Goal: Task Accomplishment & Management: Use online tool/utility

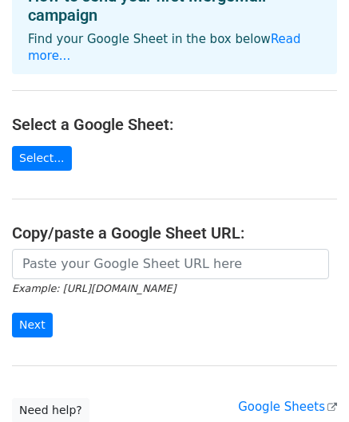
scroll to position [110, 0]
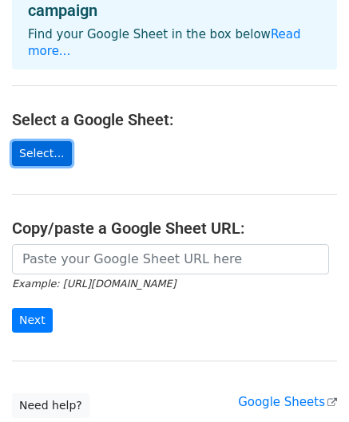
click at [38, 141] on link "Select..." at bounding box center [42, 153] width 60 height 25
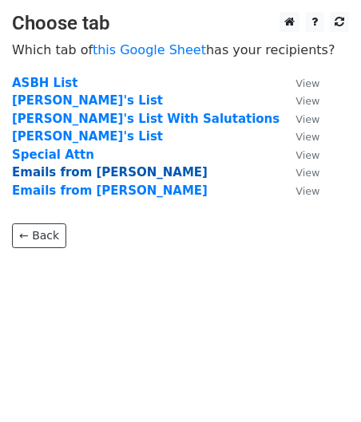
click at [92, 173] on strong "Emails from John" at bounding box center [110, 172] width 196 height 14
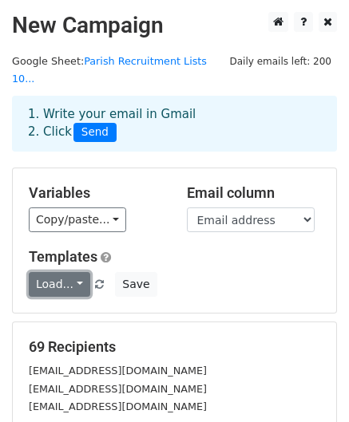
click at [65, 272] on link "Load..." at bounding box center [59, 284] width 61 height 25
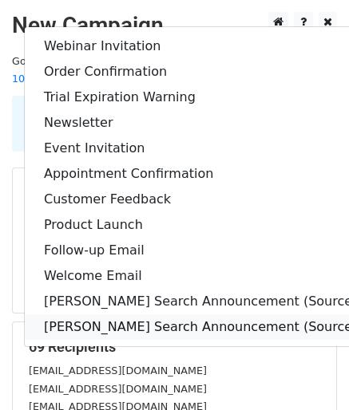
click at [179, 314] on link "[PERSON_NAME] Search Announcement (Sources) from [PERSON_NAME]" at bounding box center [277, 327] width 504 height 26
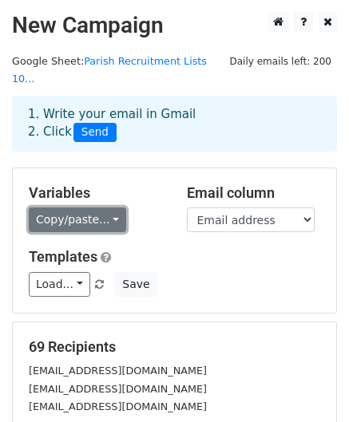
click at [105, 208] on link "Copy/paste..." at bounding box center [77, 220] width 97 height 25
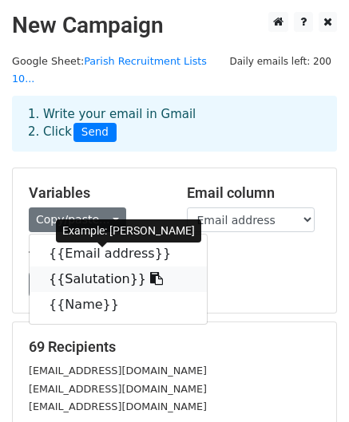
click at [83, 267] on link "{{Salutation}}" at bounding box center [118, 280] width 177 height 26
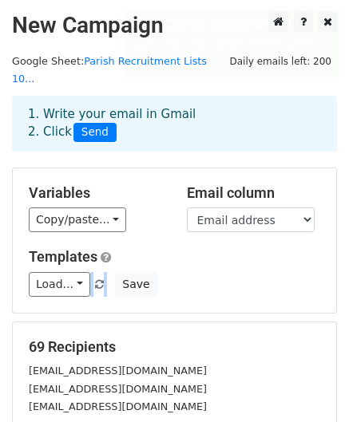
click at [83, 277] on span "Load... Webinar Invitation Order Confirmation Trial Expiration Warning Newslett…" at bounding box center [68, 284] width 78 height 14
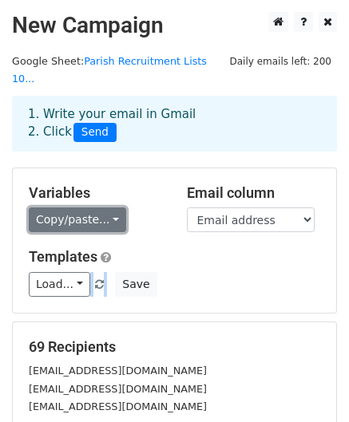
click at [105, 208] on link "Copy/paste..." at bounding box center [77, 220] width 97 height 25
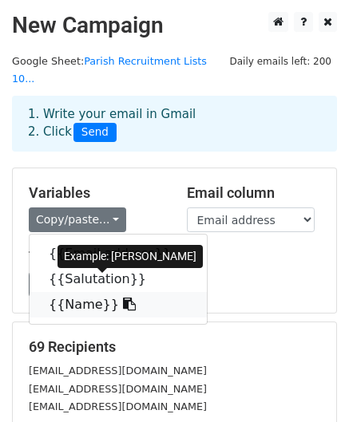
click at [77, 292] on link "{{Name}}" at bounding box center [118, 305] width 177 height 26
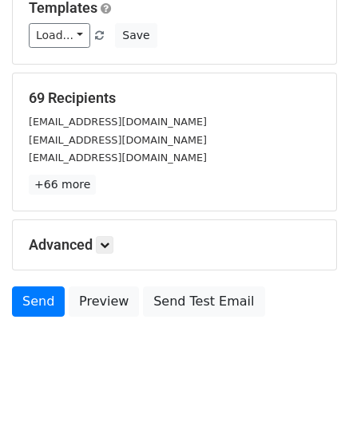
scroll to position [258, 0]
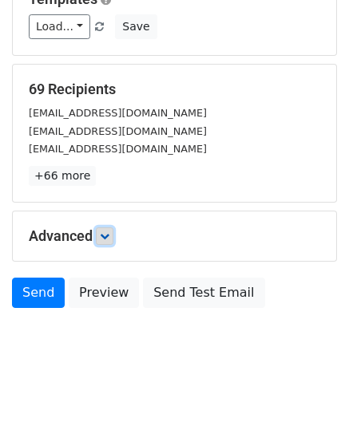
click at [105, 227] on link at bounding box center [105, 236] width 18 height 18
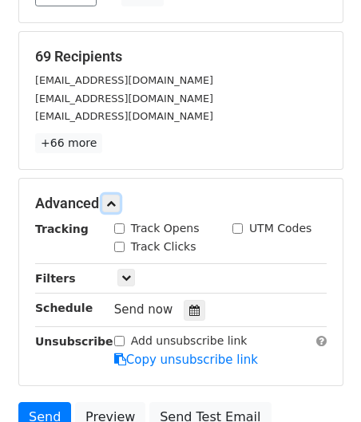
scroll to position [280, 0]
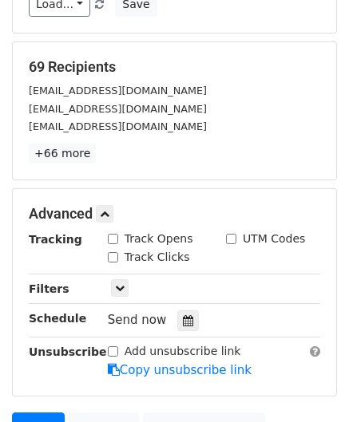
click at [113, 346] on input "Add unsubscribe link" at bounding box center [113, 351] width 10 height 10
checkbox input "true"
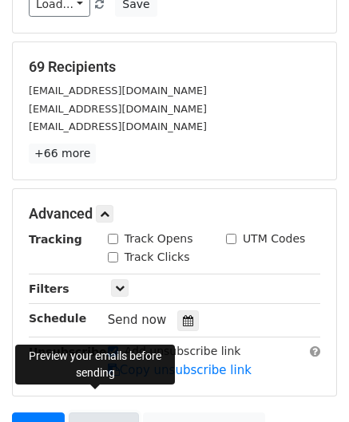
click at [102, 413] on link "Preview" at bounding box center [104, 428] width 70 height 30
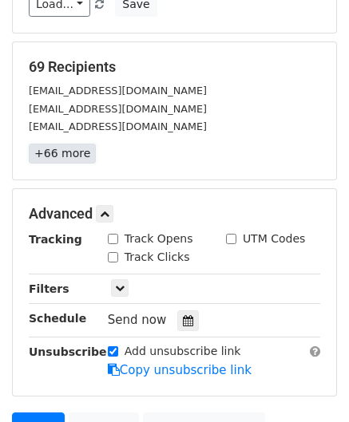
click at [66, 144] on link "+66 more" at bounding box center [62, 154] width 67 height 20
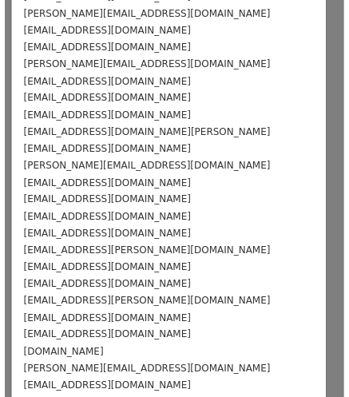
scroll to position [959, 0]
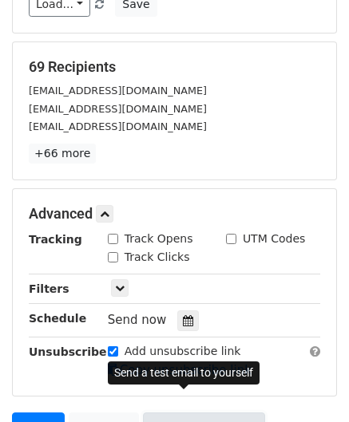
click at [188, 413] on link "Send Test Email" at bounding box center [203, 428] width 121 height 30
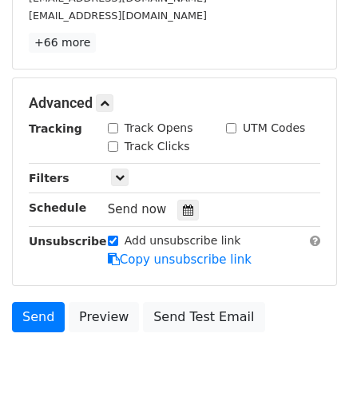
scroll to position [397, 0]
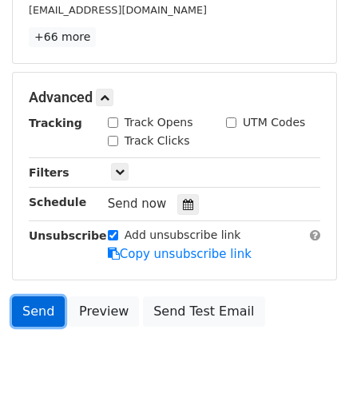
click at [39, 296] on link "Send" at bounding box center [38, 311] width 53 height 30
